Goal: Task Accomplishment & Management: Use online tool/utility

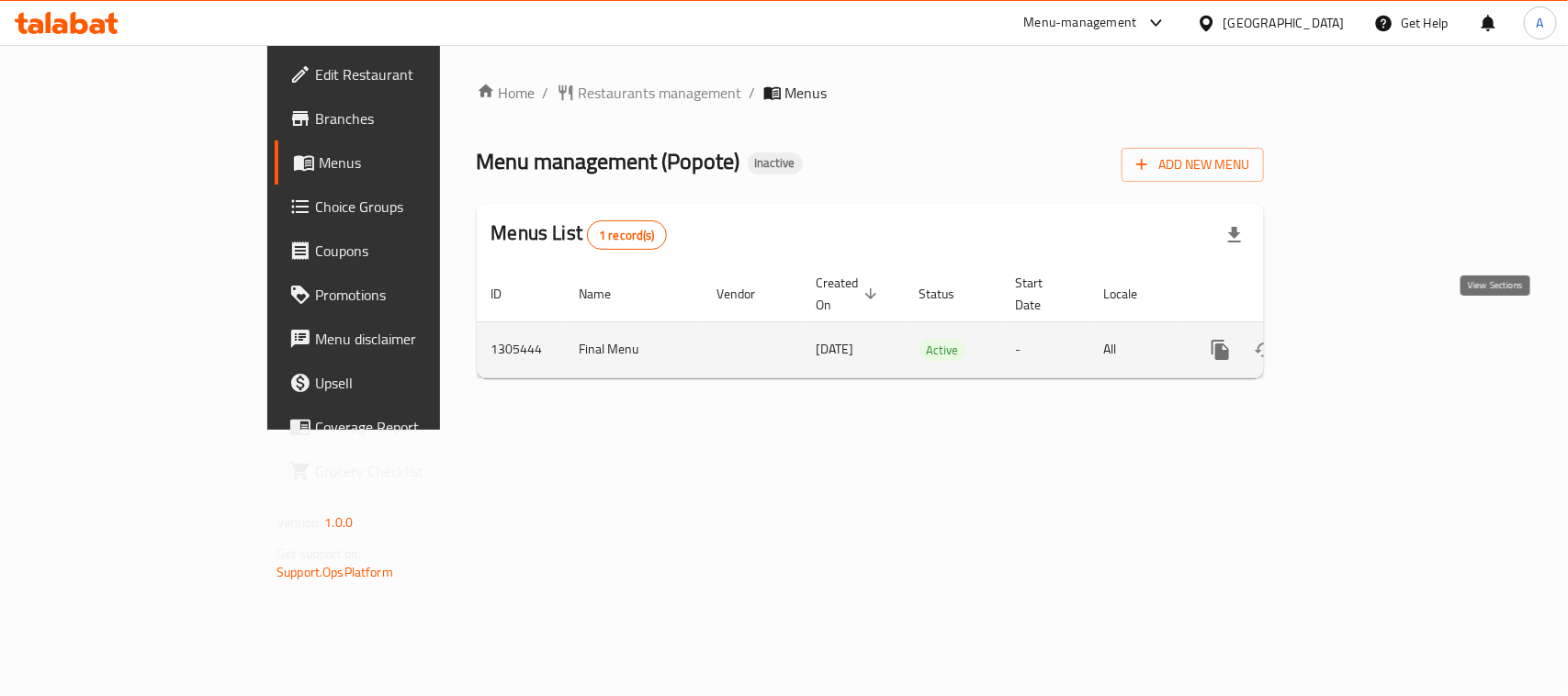
click at [1364, 339] on icon "enhanced table" at bounding box center [1353, 350] width 22 height 22
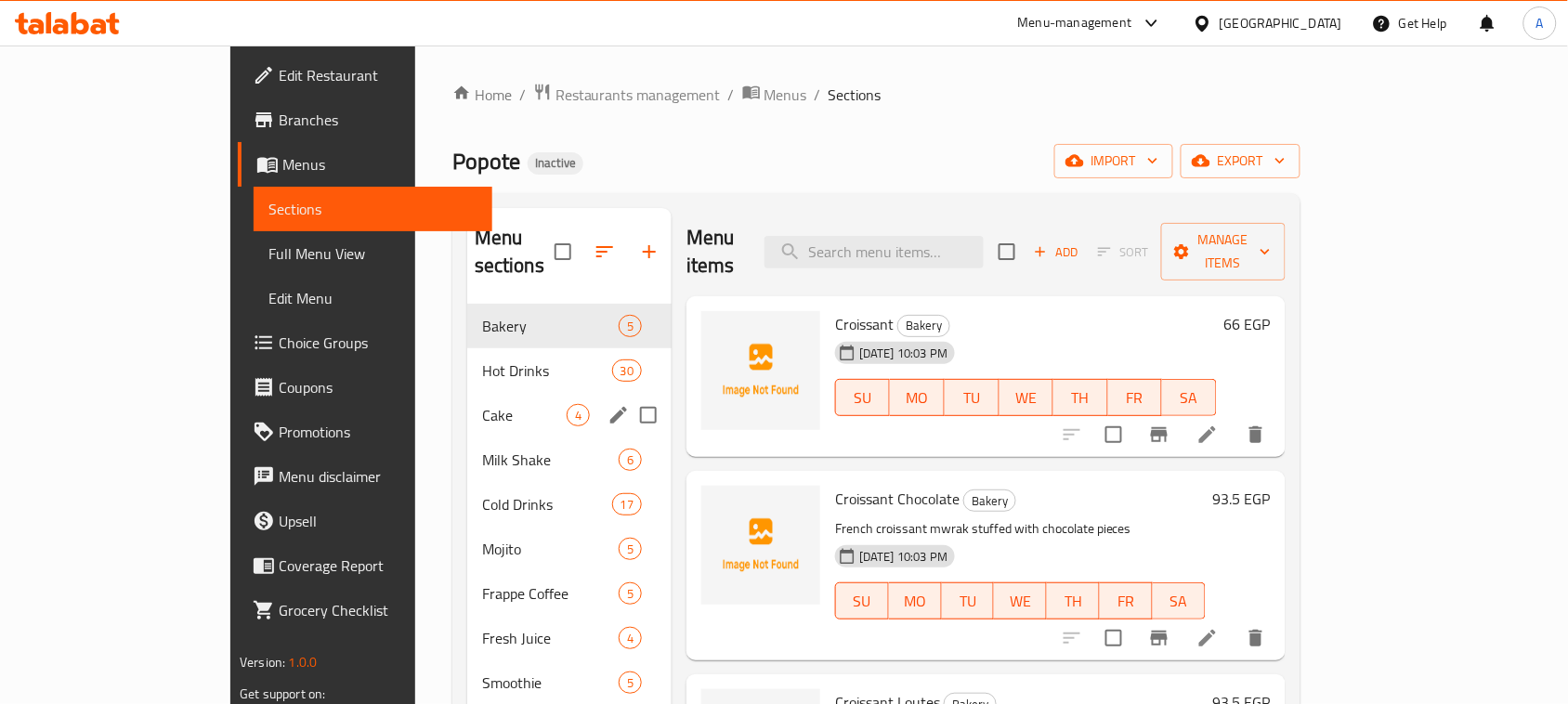
scroll to position [261, 0]
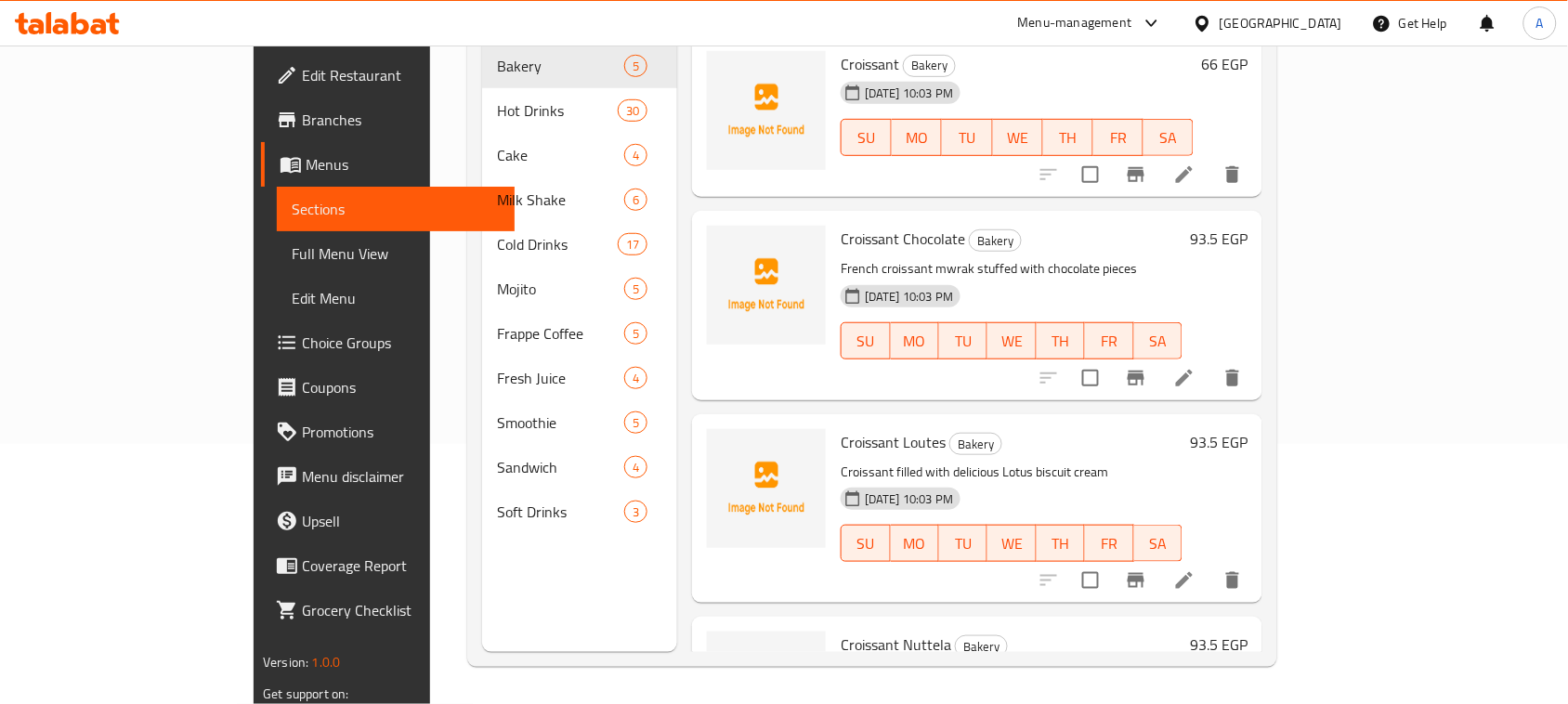
click at [277, 239] on link "Full Menu View" at bounding box center [396, 254] width 239 height 45
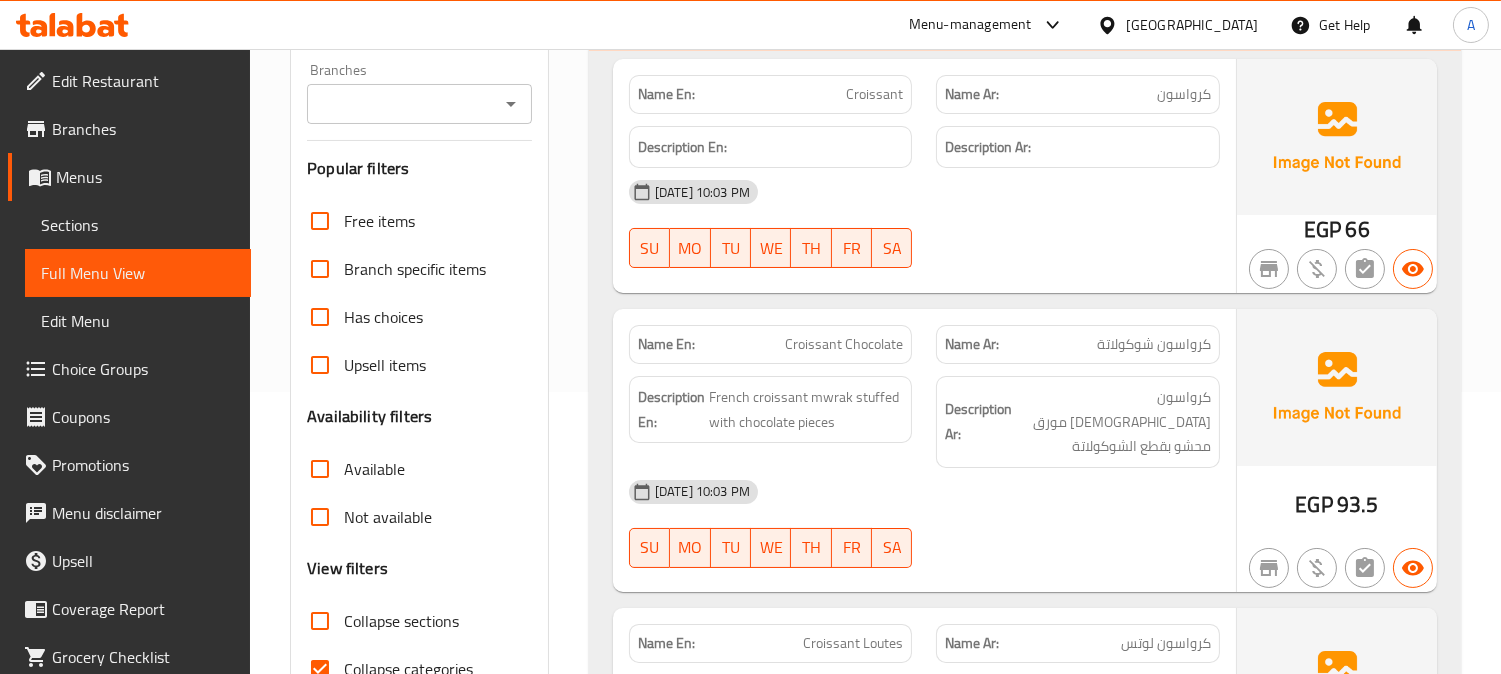
scroll to position [504, 0]
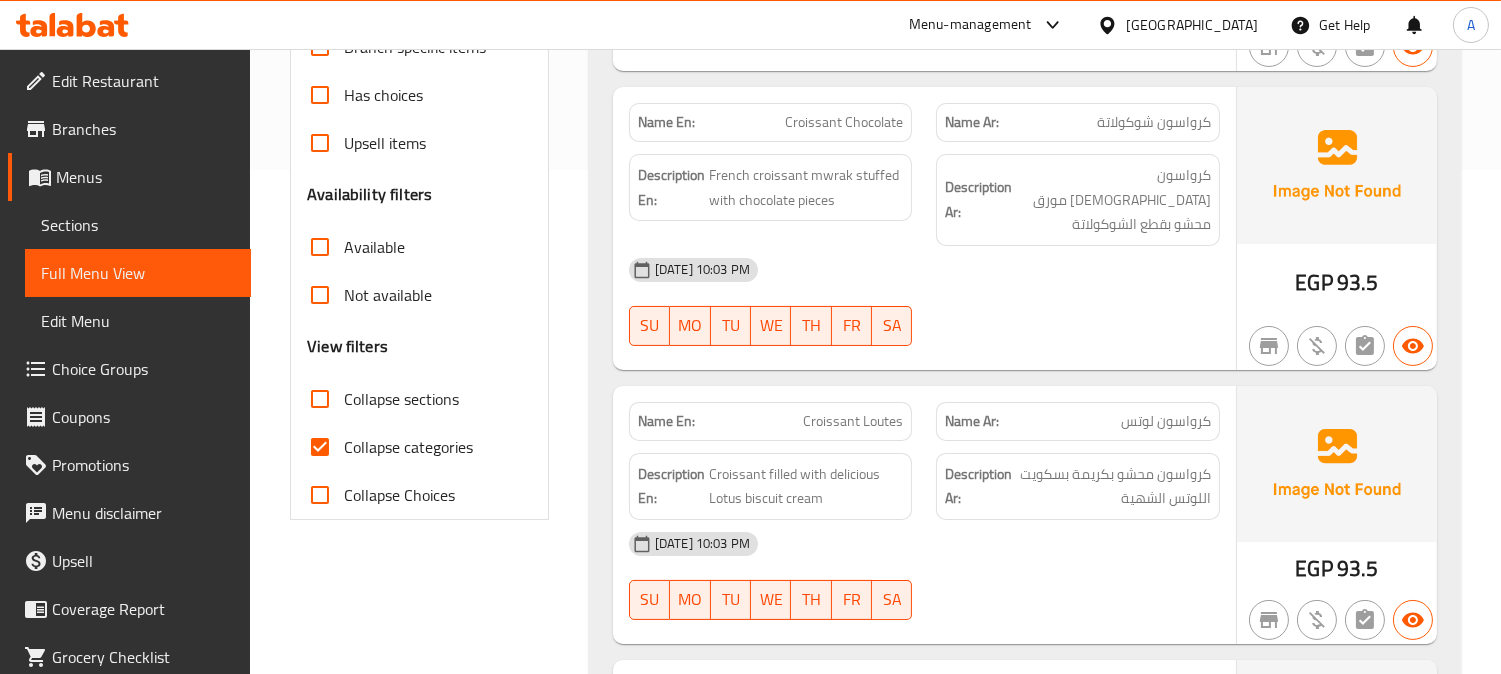
click at [318, 461] on input "Collapse categories" at bounding box center [320, 447] width 48 height 48
checkbox input "false"
click at [1026, 296] on div "[DATE] 10:03 PM SU MO TU WE TH FR SA" at bounding box center [924, 302] width 615 height 112
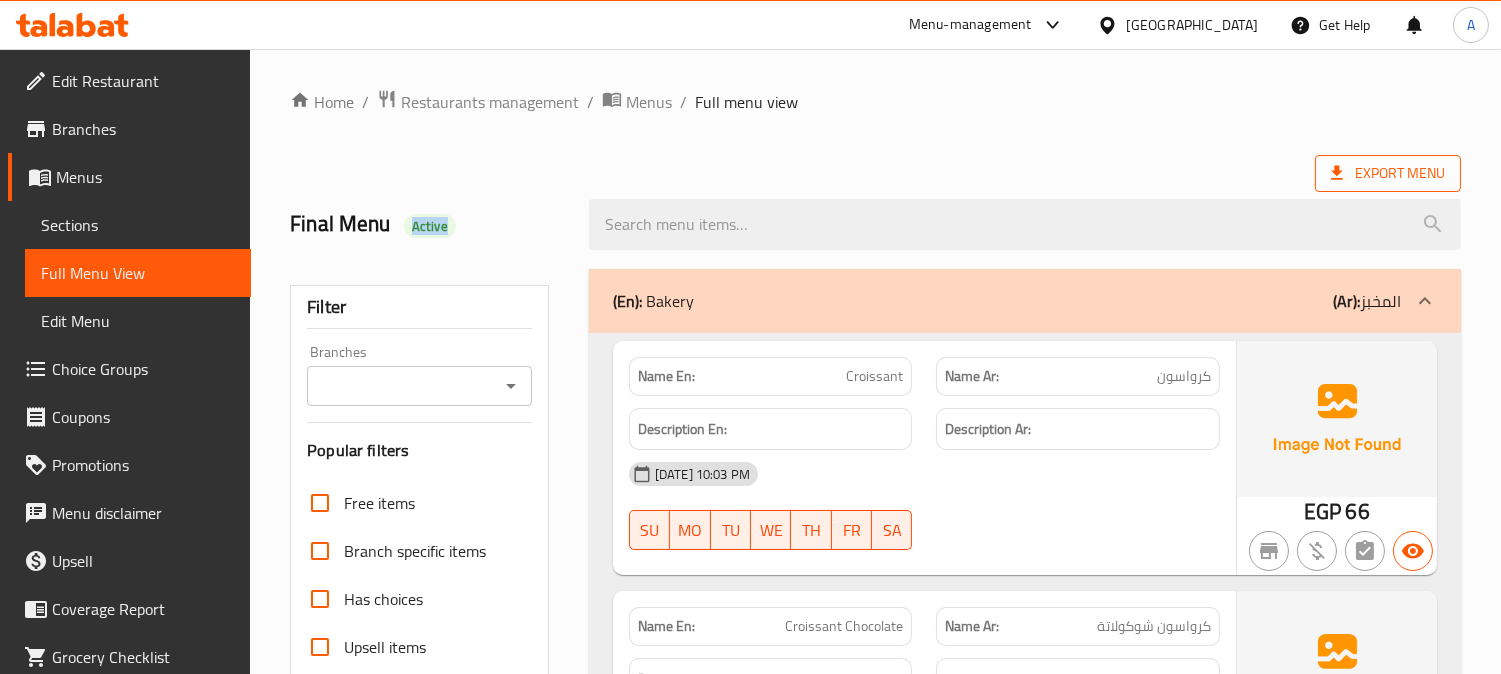
click at [1398, 170] on span "Export Menu" at bounding box center [1388, 173] width 114 height 25
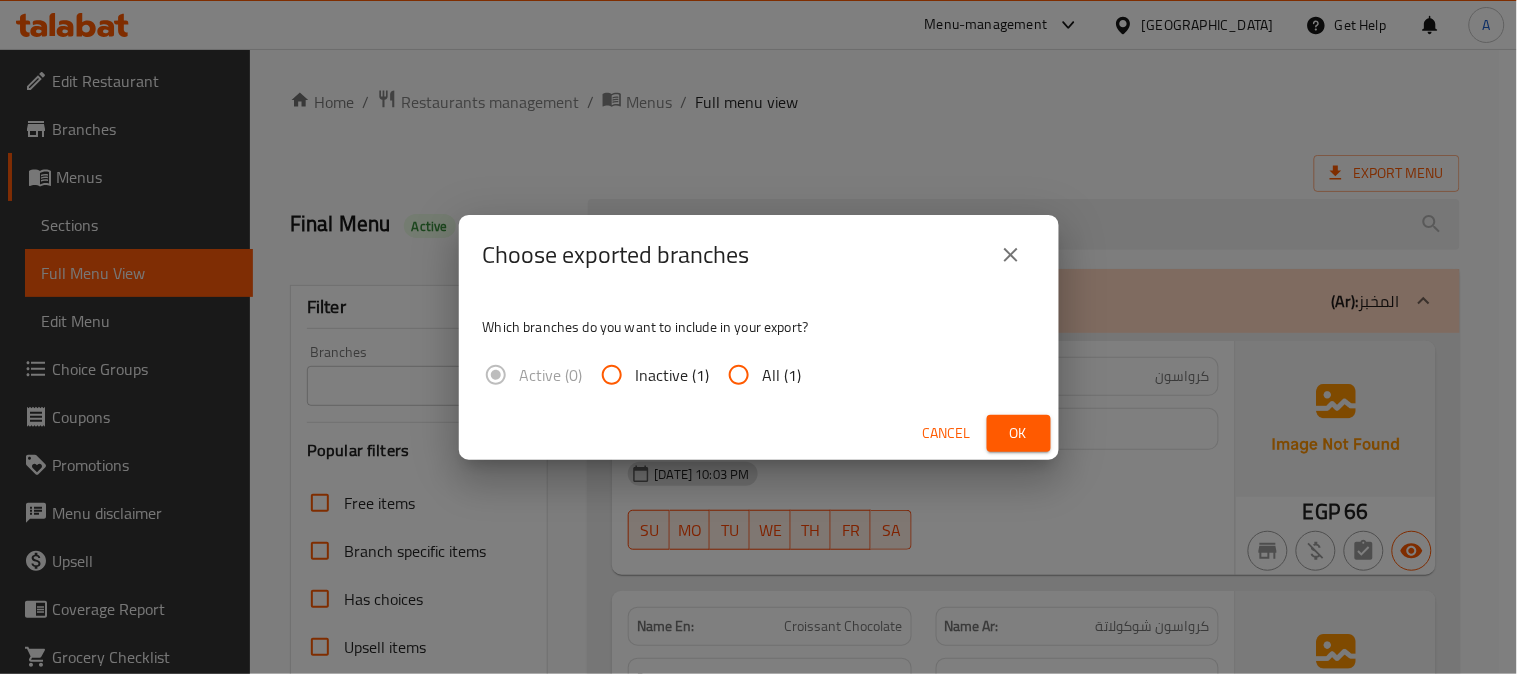
click at [773, 376] on span "All (1)" at bounding box center [782, 375] width 39 height 24
click at [763, 376] on input "All (1)" at bounding box center [739, 375] width 48 height 48
radio input "true"
click at [1032, 427] on span "Ok" at bounding box center [1019, 433] width 32 height 25
